Goal: Use online tool/utility

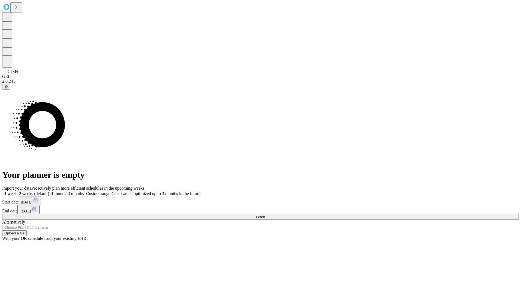
click at [265, 215] on span "Fetch" at bounding box center [260, 217] width 9 height 4
